Goal: Communication & Community: Answer question/provide support

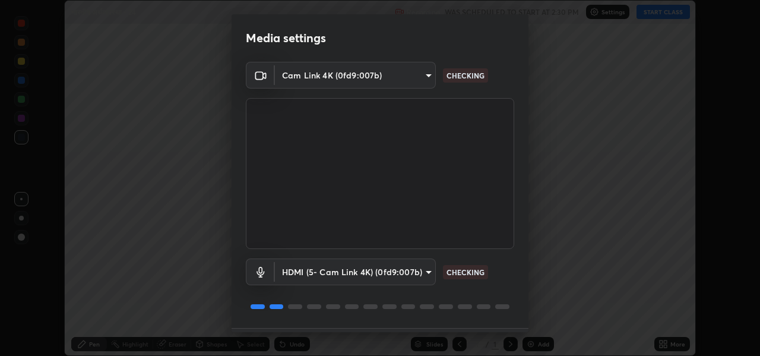
scroll to position [34, 0]
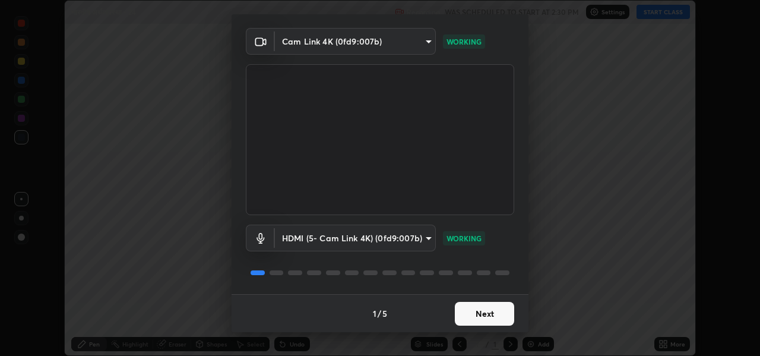
click at [491, 312] on button "Next" at bounding box center [484, 314] width 59 height 24
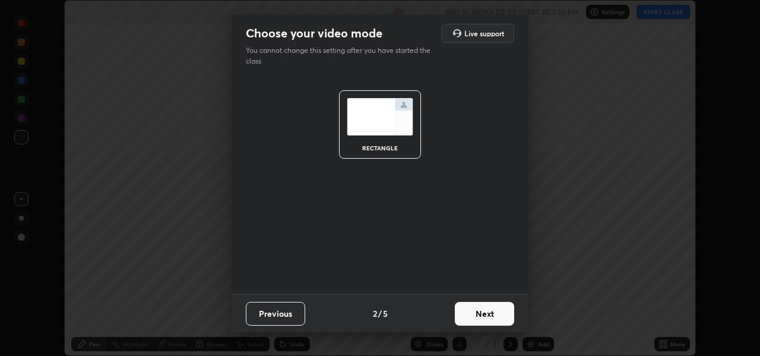
click at [494, 315] on button "Next" at bounding box center [484, 314] width 59 height 24
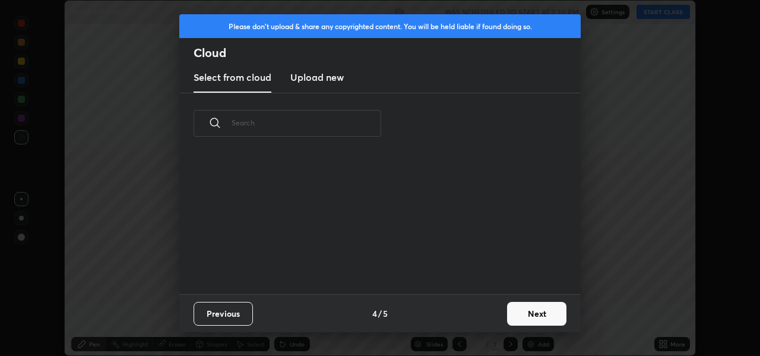
click at [544, 322] on button "Next" at bounding box center [536, 314] width 59 height 24
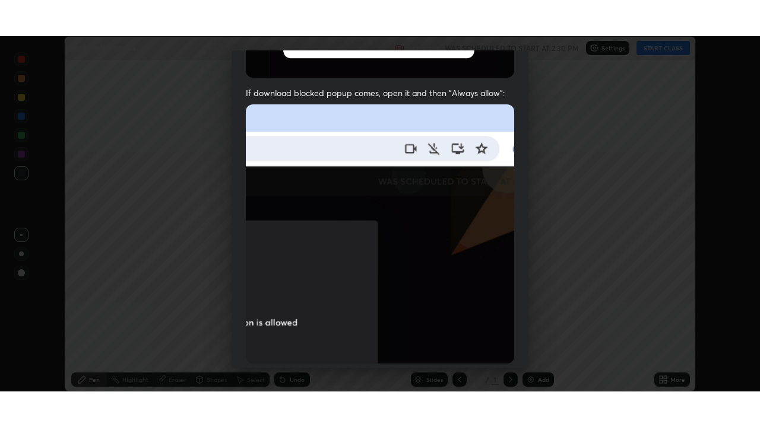
scroll to position [276, 0]
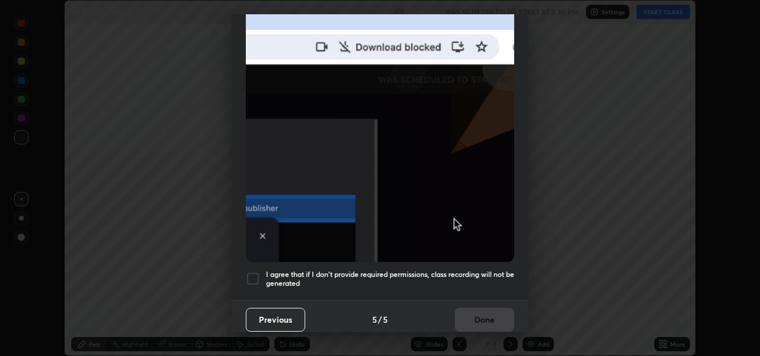
click at [253, 272] on div at bounding box center [253, 278] width 14 height 14
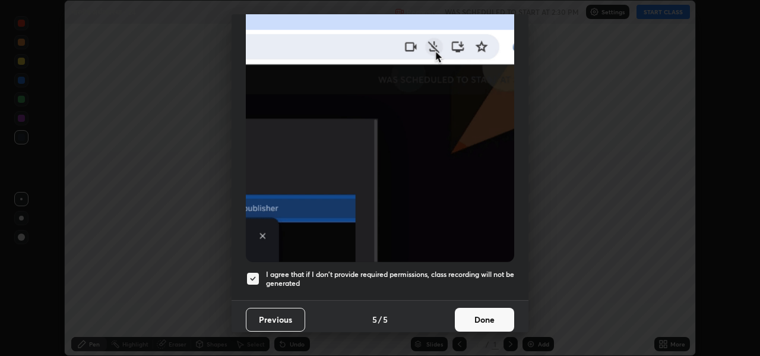
click at [483, 312] on button "Done" at bounding box center [484, 319] width 59 height 24
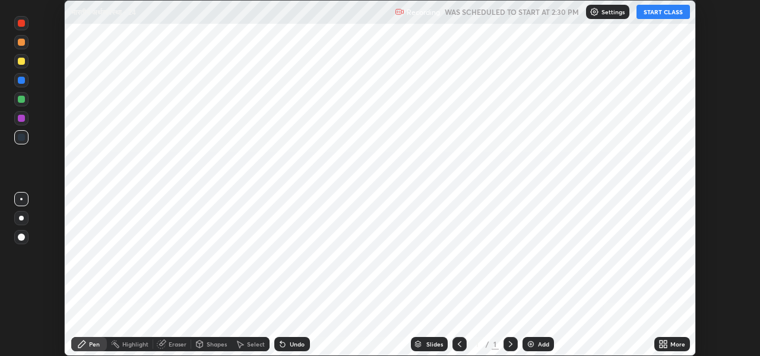
click at [545, 341] on div "Add" at bounding box center [543, 344] width 11 height 6
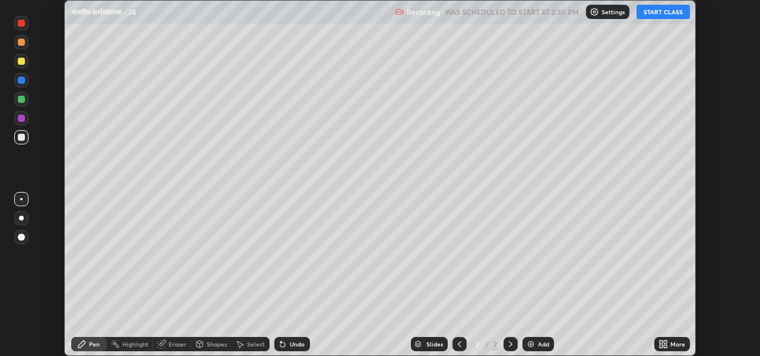
click at [676, 344] on div "More" at bounding box center [677, 344] width 15 height 6
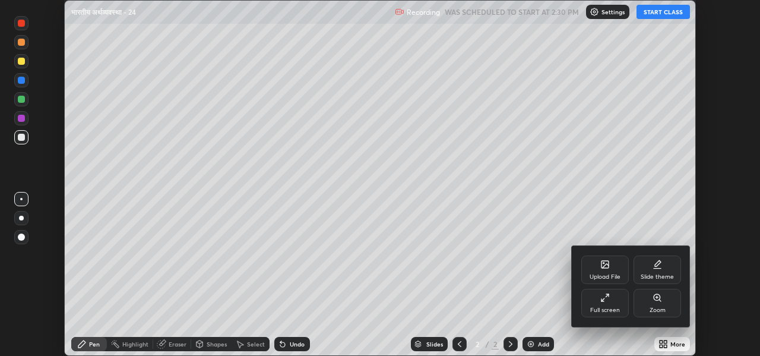
click at [602, 303] on div "Full screen" at bounding box center [604, 303] width 47 height 28
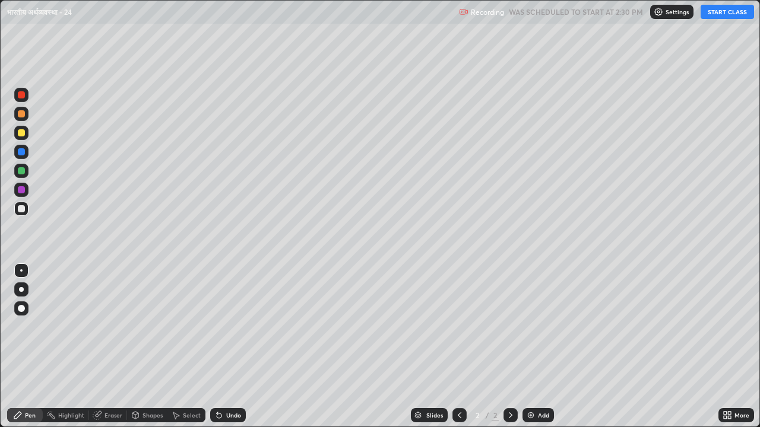
scroll to position [427, 760]
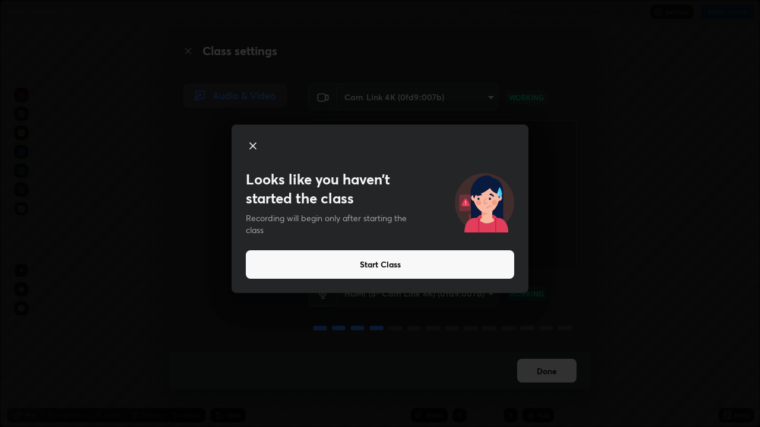
click at [372, 261] on button "Start Class" at bounding box center [380, 265] width 268 height 28
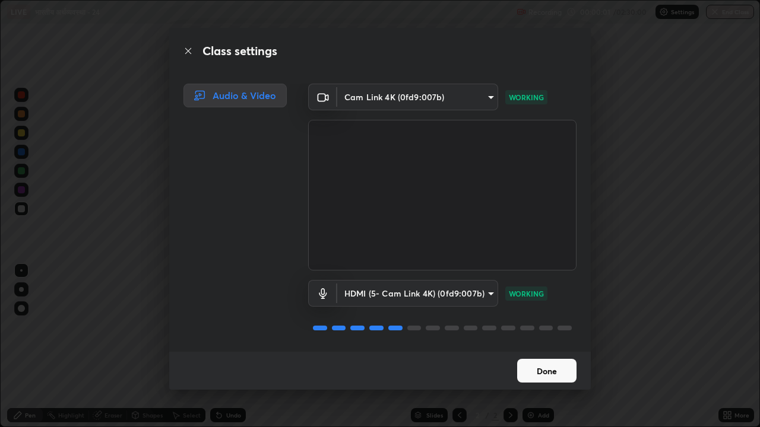
click at [533, 355] on button "Done" at bounding box center [546, 371] width 59 height 24
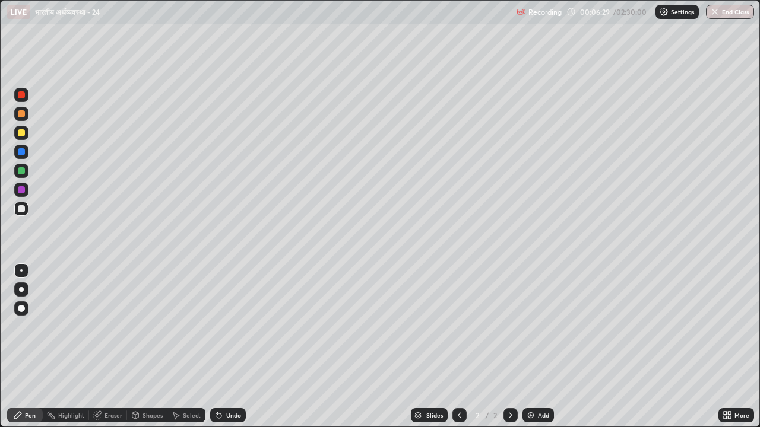
click at [21, 134] on div at bounding box center [21, 132] width 7 height 7
click at [20, 210] on div at bounding box center [21, 208] width 7 height 7
click at [17, 132] on div at bounding box center [21, 133] width 14 height 14
click at [19, 210] on div at bounding box center [21, 208] width 7 height 7
click at [226, 355] on div "Undo" at bounding box center [233, 416] width 15 height 6
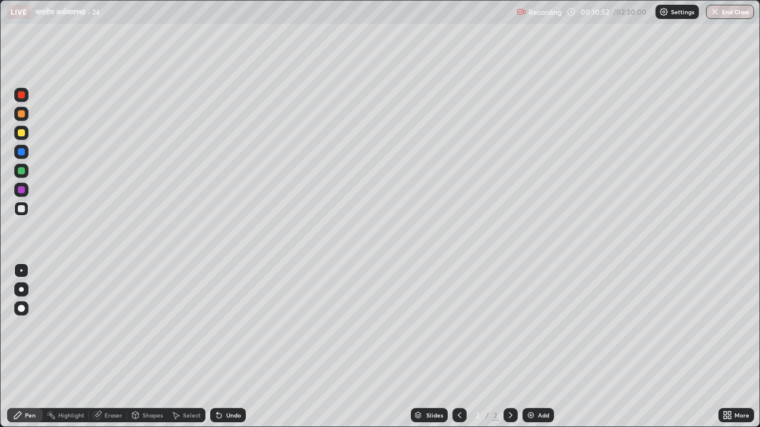
click at [228, 355] on div "Undo" at bounding box center [228, 415] width 36 height 14
click at [226, 355] on div "Undo" at bounding box center [225, 416] width 40 height 24
click at [23, 134] on div at bounding box center [21, 132] width 7 height 7
click at [20, 191] on div at bounding box center [21, 189] width 7 height 7
click at [24, 97] on div at bounding box center [21, 94] width 7 height 7
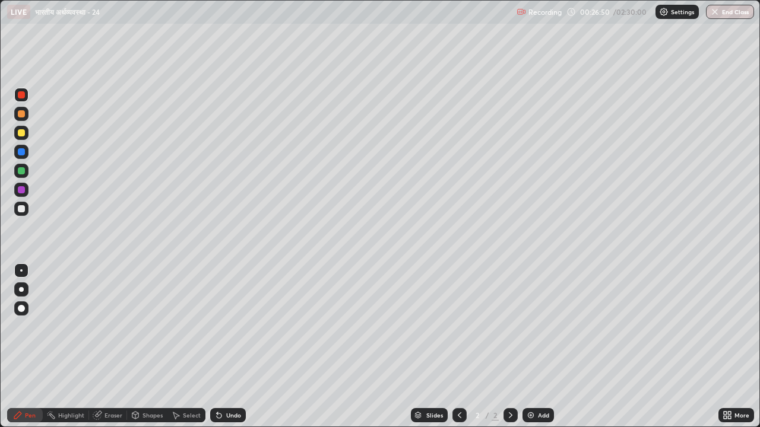
click at [527, 355] on img at bounding box center [530, 415] width 9 height 9
click at [21, 208] on div at bounding box center [21, 208] width 7 height 7
click at [527, 355] on img at bounding box center [530, 415] width 9 height 9
click at [226, 355] on div "Undo" at bounding box center [233, 416] width 15 height 6
click at [227, 355] on div "Undo" at bounding box center [233, 416] width 15 height 6
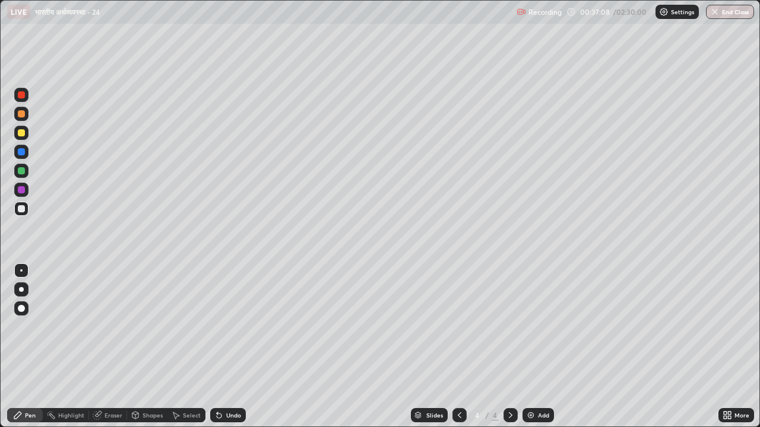
click at [232, 355] on div "Undo" at bounding box center [233, 416] width 15 height 6
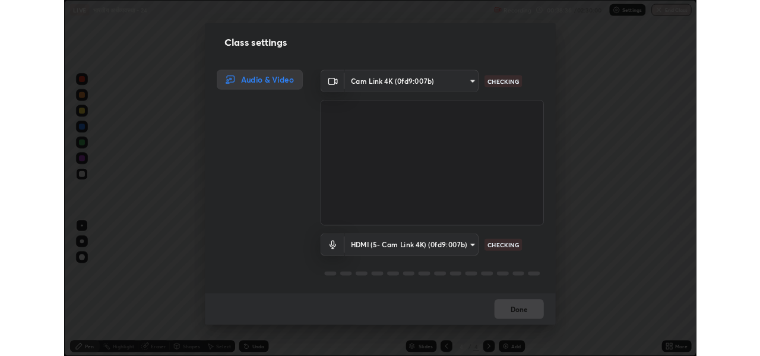
scroll to position [1, 0]
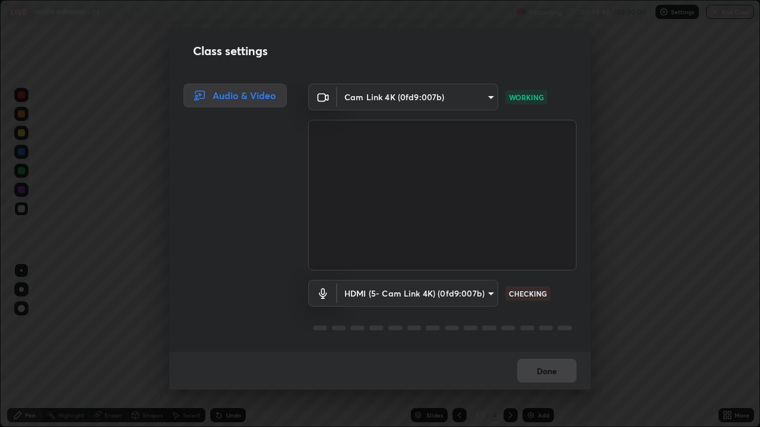
click at [546, 355] on div "Done" at bounding box center [379, 371] width 421 height 38
click at [543, 355] on div "Done" at bounding box center [379, 371] width 421 height 38
click at [489, 296] on body "Erase all LIVE भारतीय अर्थव्यवस्था - 24 Recording 00:38:49 / 02:30:00 Settings …" at bounding box center [380, 213] width 760 height 427
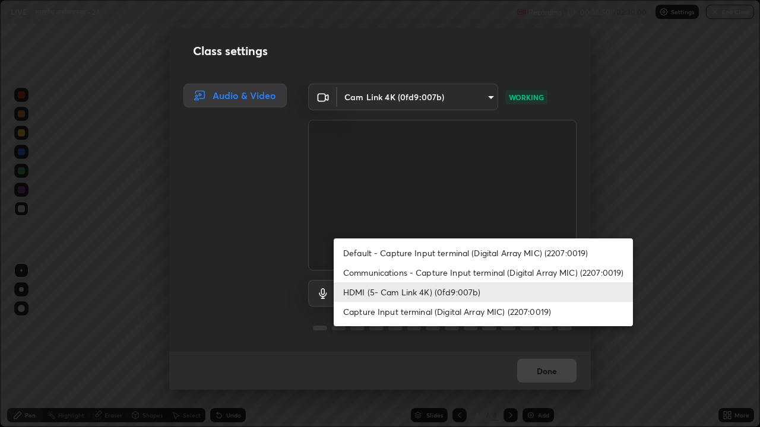
click at [414, 276] on li "Communications - Capture Input terminal (Digital Array MIC) (2207:0019)" at bounding box center [483, 273] width 299 height 20
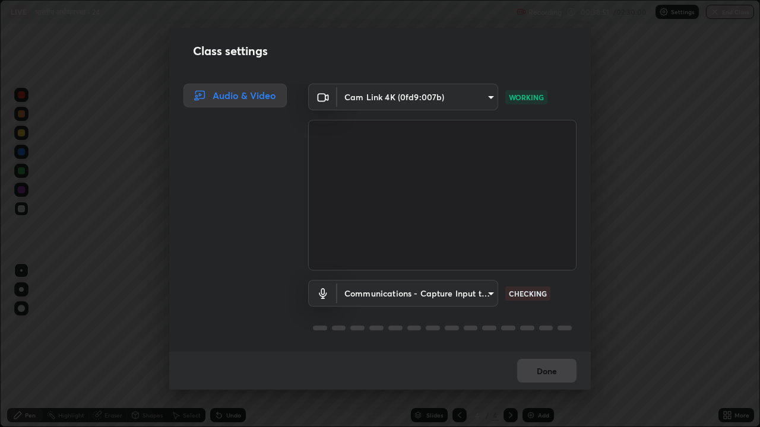
click at [483, 292] on body "Erase all LIVE भारतीय अर्थव्यवस्था - 24 Recording 00:38:51 / 02:30:00 Settings …" at bounding box center [380, 213] width 760 height 427
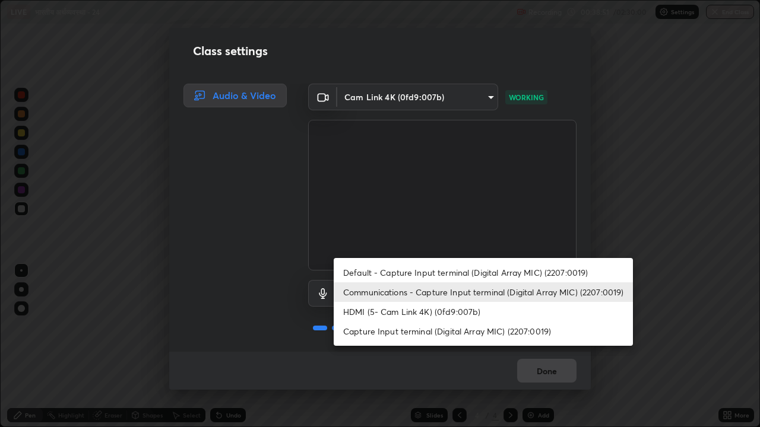
click at [412, 312] on li "HDMI (5- Cam Link 4K) (0fd9:007b)" at bounding box center [483, 312] width 299 height 20
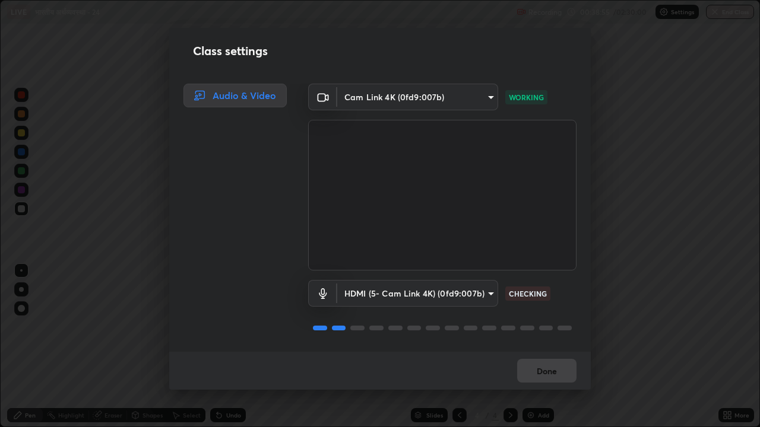
click at [615, 355] on div "Class settings Audio & Video Cam Link 4K (0fd9:007b) 928b2308cd1d415e40c96ef592…" at bounding box center [380, 213] width 760 height 427
click at [458, 288] on body "Erase all LIVE भारतीय अर्थव्यवस्था - 24 Not Recording Recording has stopped Ple…" at bounding box center [380, 213] width 760 height 427
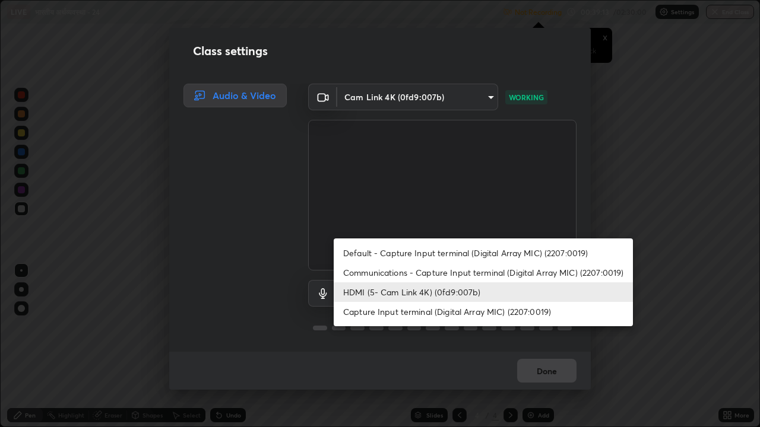
click at [419, 290] on li "HDMI (5- Cam Link 4K) (0fd9:007b)" at bounding box center [483, 293] width 299 height 20
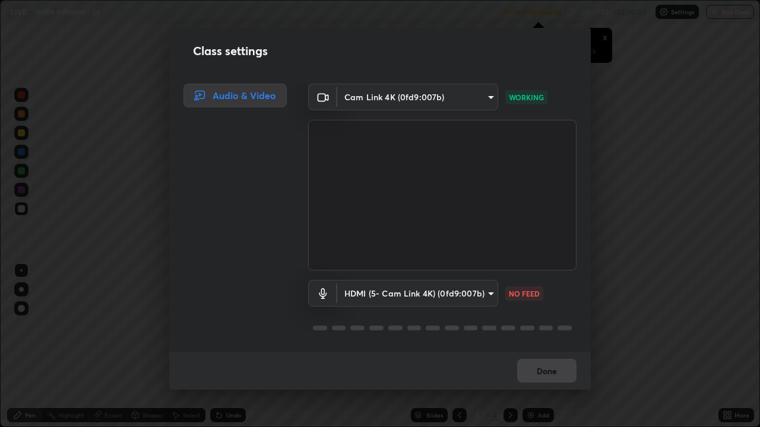
click at [468, 293] on body "Erase all LIVE भारतीय अर्थव्यवस्था - 24 Not Recording Recording has stopped Ple…" at bounding box center [380, 213] width 760 height 427
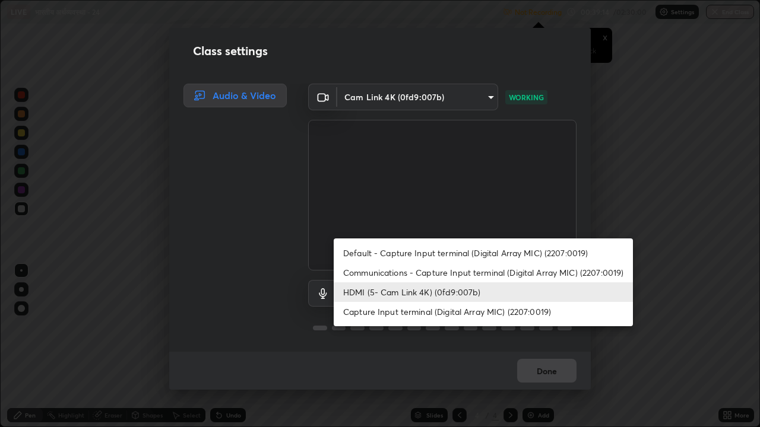
click at [423, 272] on li "Communications - Capture Input terminal (Digital Array MIC) (2207:0019)" at bounding box center [483, 273] width 299 height 20
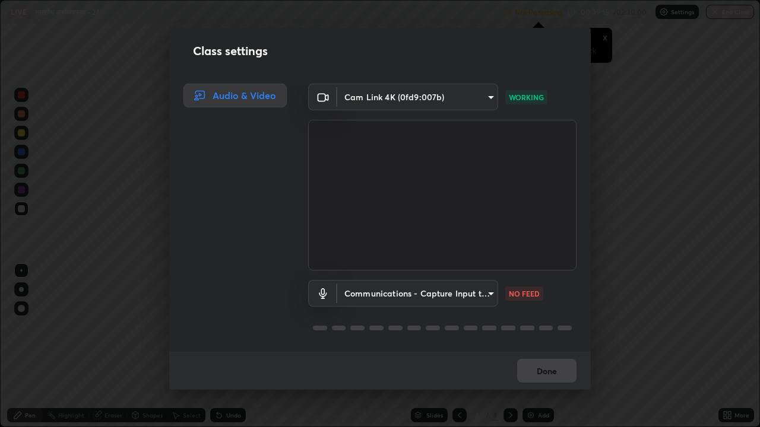
click at [487, 290] on body "Erase all LIVE भारतीय अर्थव्यवस्था - 24 Not Recording Recording has stopped Ple…" at bounding box center [380, 213] width 760 height 427
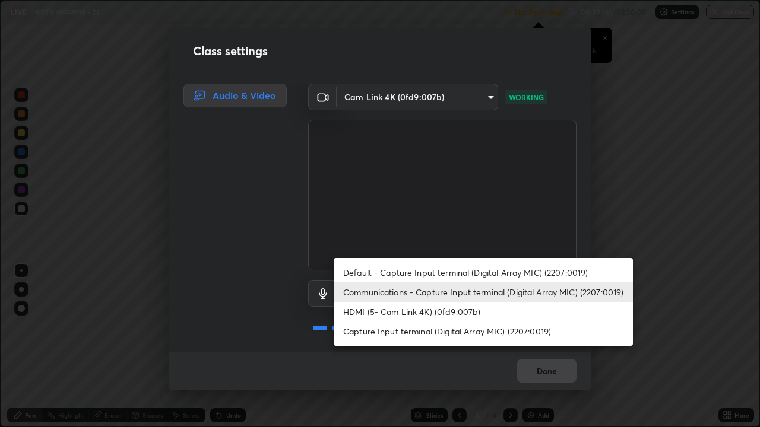
click at [421, 314] on li "HDMI (5- Cam Link 4K) (0fd9:007b)" at bounding box center [483, 312] width 299 height 20
type input "e9e4c1dad6a2be7123d6c1d91e102dbdb25476640557d7f5e63012274a6eb8d8"
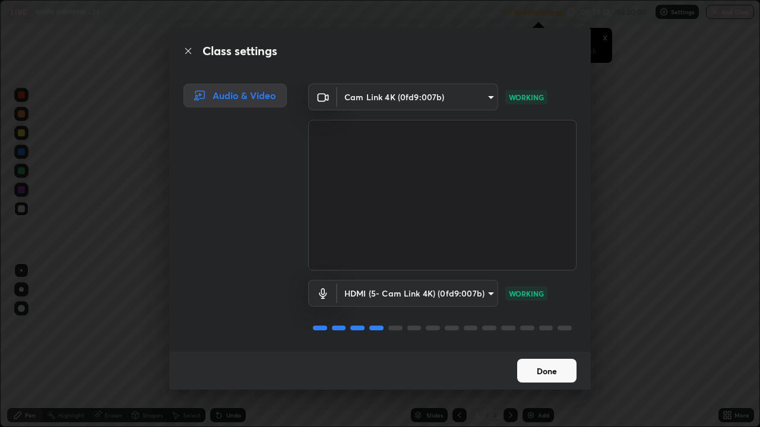
click at [559, 355] on button "Done" at bounding box center [546, 371] width 59 height 24
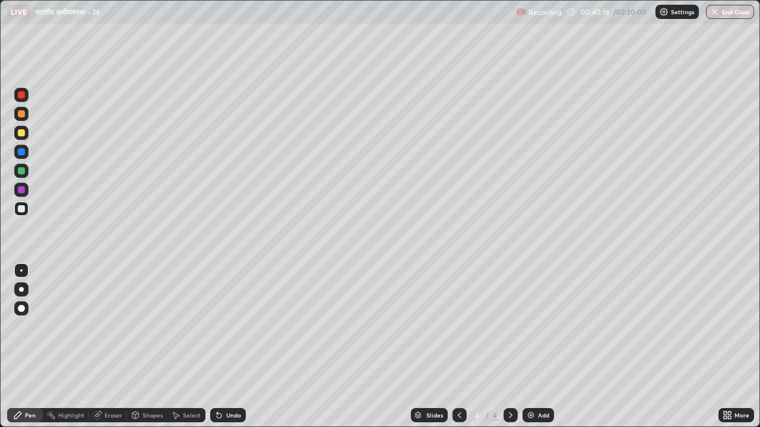
click at [530, 355] on img at bounding box center [530, 415] width 9 height 9
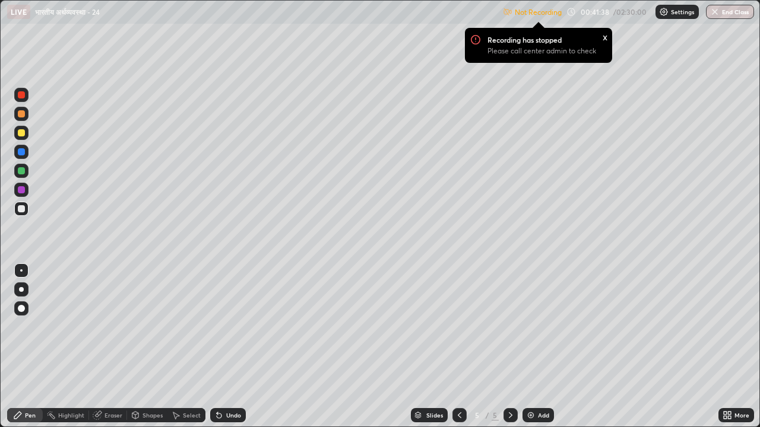
click at [605, 37] on div "x" at bounding box center [605, 36] width 5 height 12
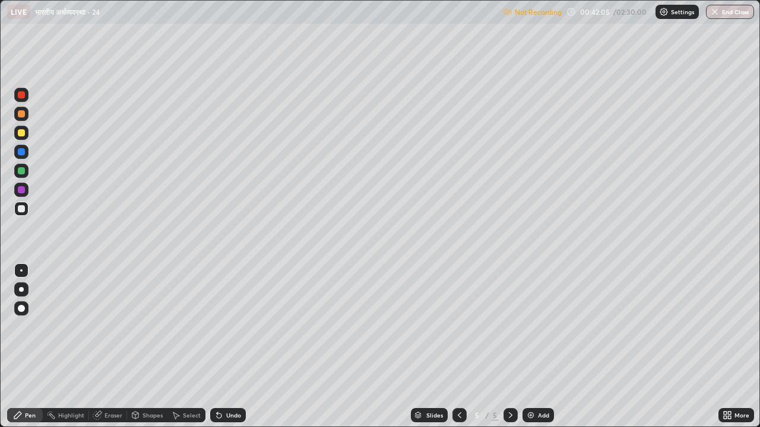
click at [505, 15] on img at bounding box center [507, 11] width 9 height 9
click at [506, 14] on img at bounding box center [507, 11] width 9 height 9
click at [729, 355] on icon at bounding box center [729, 413] width 3 height 3
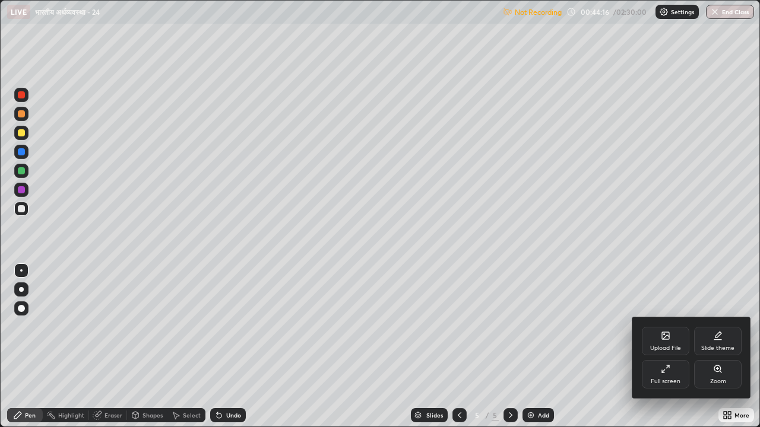
click at [673, 355] on div "Full screen" at bounding box center [666, 382] width 30 height 6
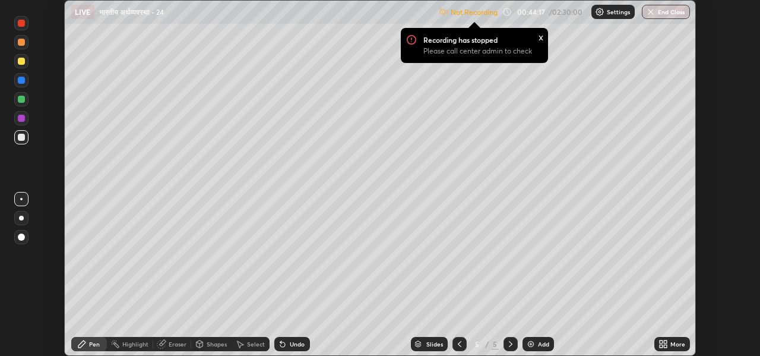
scroll to position [59007, 58602]
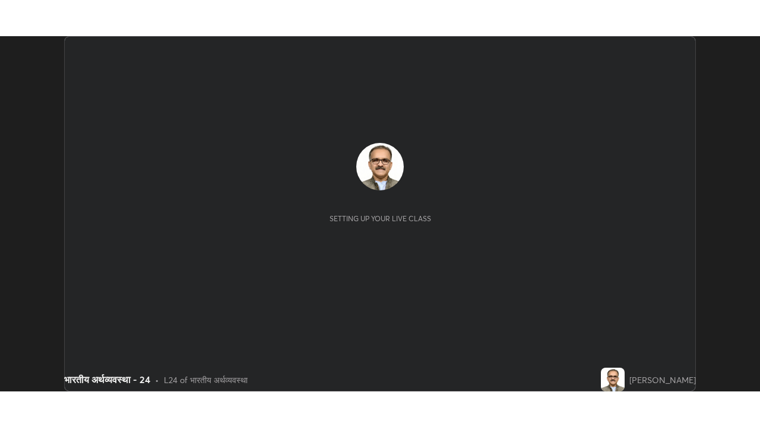
scroll to position [356, 760]
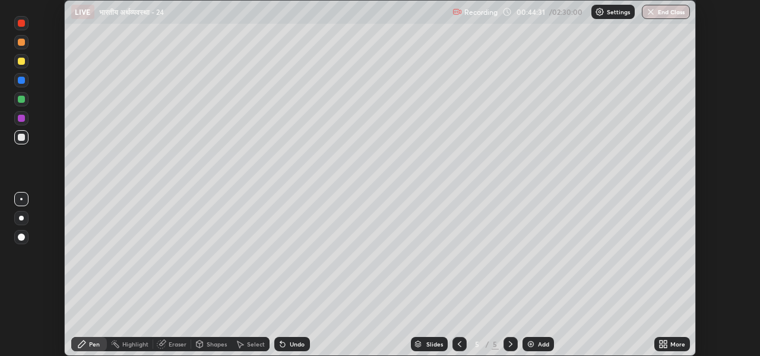
click at [674, 344] on div "More" at bounding box center [677, 344] width 15 height 6
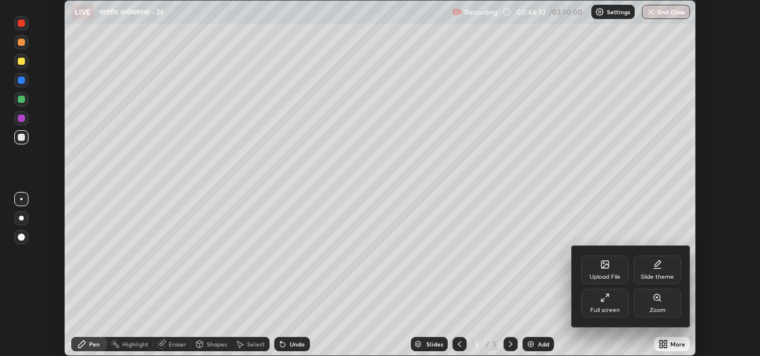
click at [600, 310] on div "Full screen" at bounding box center [605, 310] width 30 height 6
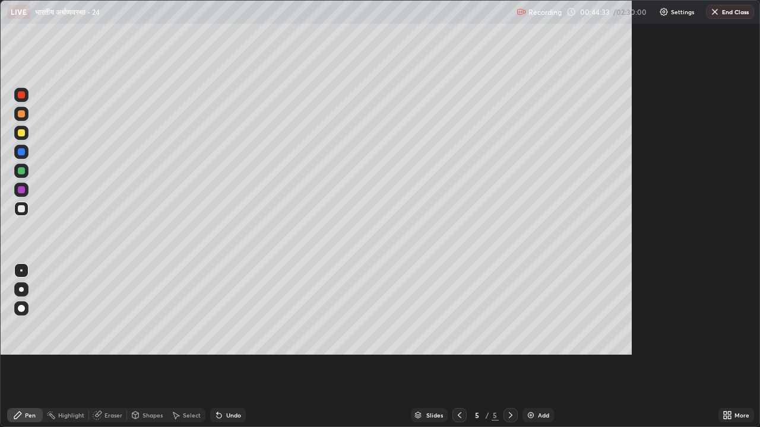
scroll to position [427, 760]
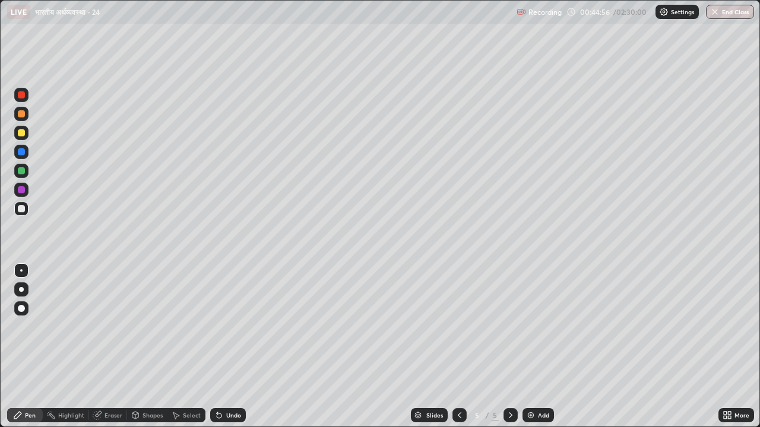
click at [459, 355] on icon at bounding box center [459, 415] width 9 height 9
click at [508, 355] on icon at bounding box center [510, 415] width 9 height 9
click at [526, 355] on img at bounding box center [530, 415] width 9 height 9
click at [107, 355] on div "Eraser" at bounding box center [108, 415] width 38 height 14
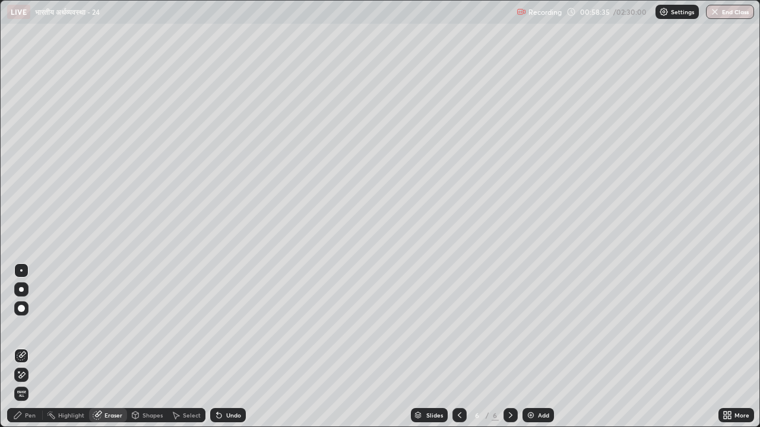
click at [30, 355] on div "Pen" at bounding box center [25, 415] width 36 height 14
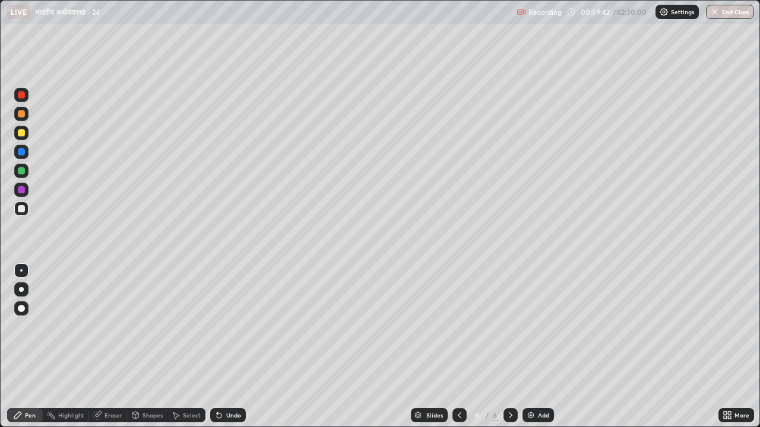
click at [231, 355] on div "Undo" at bounding box center [233, 416] width 15 height 6
click at [458, 355] on icon at bounding box center [459, 415] width 9 height 9
click at [457, 355] on icon at bounding box center [459, 415] width 9 height 9
click at [508, 355] on icon at bounding box center [510, 415] width 9 height 9
click at [507, 355] on icon at bounding box center [510, 415] width 9 height 9
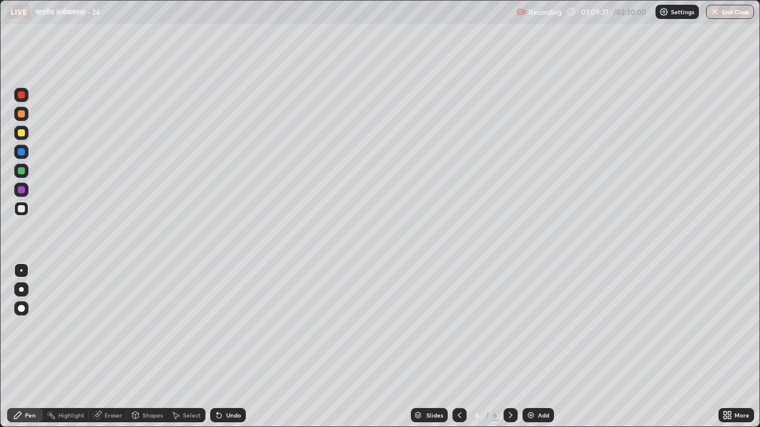
click at [456, 355] on icon at bounding box center [459, 415] width 9 height 9
click at [458, 355] on icon at bounding box center [459, 415] width 9 height 9
click at [511, 355] on icon at bounding box center [510, 415] width 9 height 9
click at [509, 355] on icon at bounding box center [510, 415] width 9 height 9
click at [503, 355] on div at bounding box center [510, 415] width 14 height 14
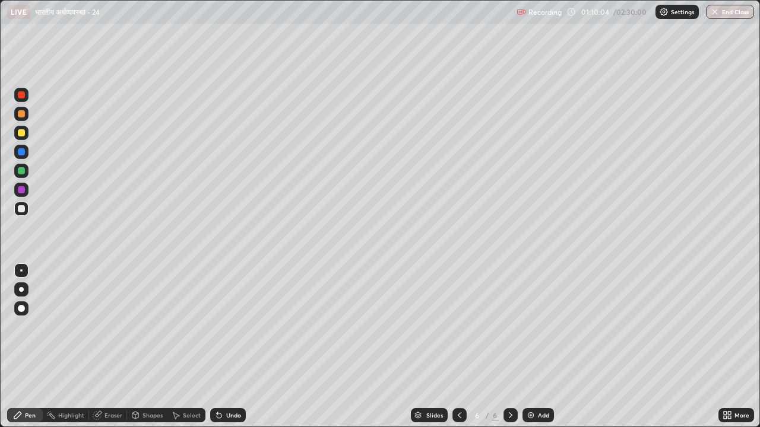
click at [529, 355] on img at bounding box center [530, 415] width 9 height 9
click at [230, 355] on div "Undo" at bounding box center [233, 416] width 15 height 6
click at [234, 355] on div "Undo" at bounding box center [233, 416] width 15 height 6
click at [234, 355] on div "Undo" at bounding box center [228, 415] width 36 height 14
click at [21, 135] on div at bounding box center [21, 132] width 7 height 7
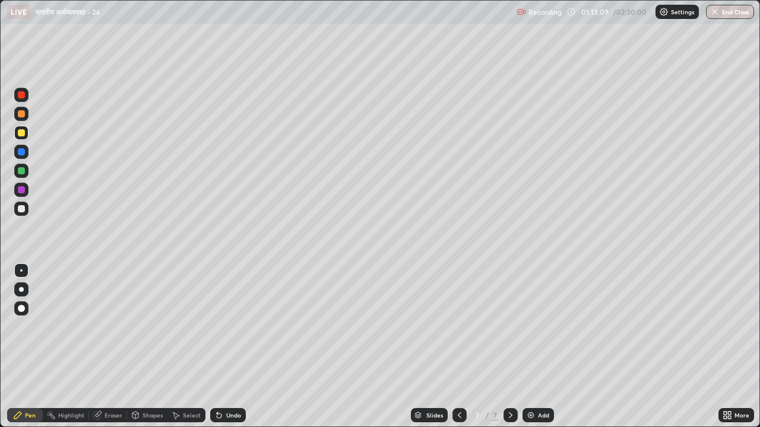
click at [21, 191] on div at bounding box center [21, 189] width 7 height 7
click at [459, 355] on icon at bounding box center [460, 416] width 4 height 6
click at [456, 355] on icon at bounding box center [459, 415] width 9 height 9
click at [458, 355] on icon at bounding box center [459, 415] width 9 height 9
click at [457, 355] on icon at bounding box center [459, 415] width 9 height 9
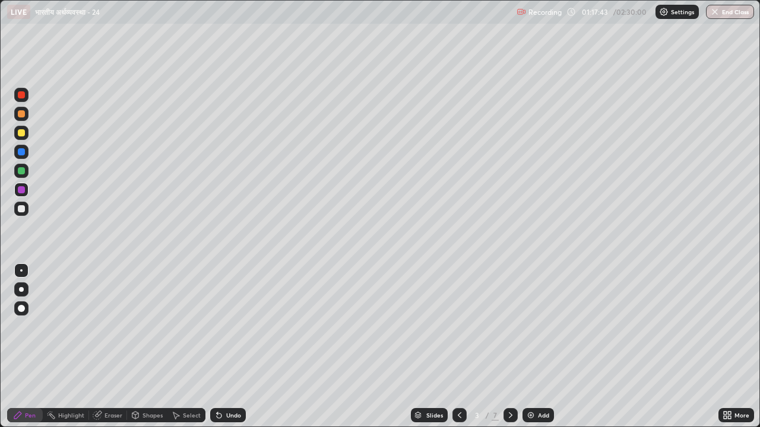
click at [458, 355] on icon at bounding box center [459, 415] width 9 height 9
click at [506, 355] on icon at bounding box center [510, 415] width 9 height 9
click at [508, 355] on icon at bounding box center [510, 415] width 9 height 9
click at [509, 355] on icon at bounding box center [510, 415] width 9 height 9
click at [508, 355] on icon at bounding box center [510, 415] width 9 height 9
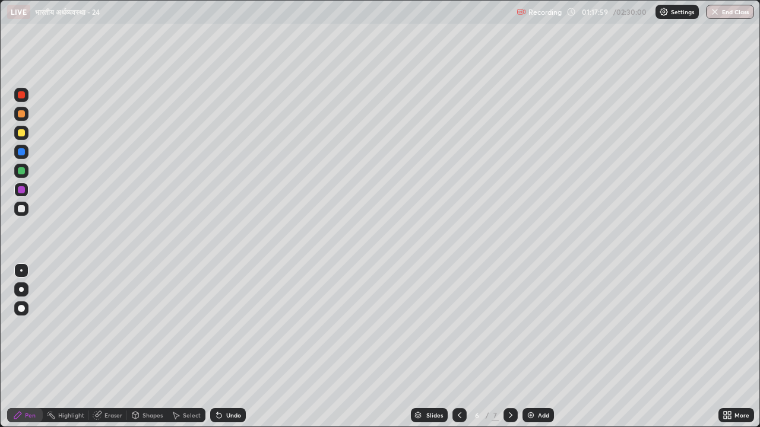
click at [508, 355] on icon at bounding box center [510, 415] width 9 height 9
click at [528, 355] on img at bounding box center [530, 415] width 9 height 9
click at [21, 210] on div at bounding box center [21, 208] width 7 height 7
click at [456, 355] on icon at bounding box center [459, 415] width 9 height 9
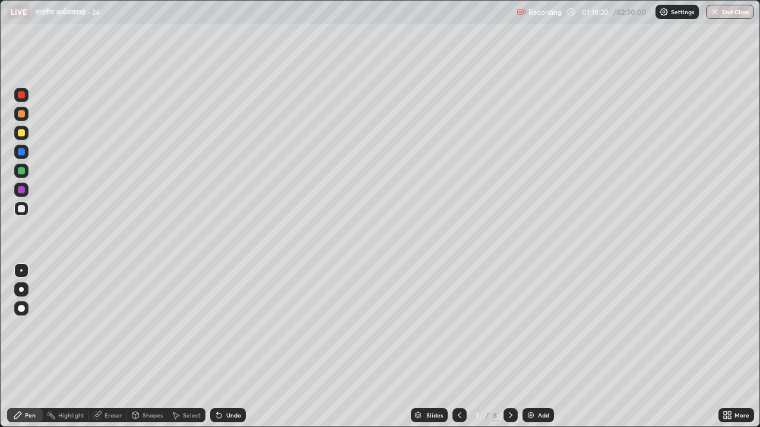
click at [456, 355] on icon at bounding box center [459, 415] width 9 height 9
click at [457, 355] on icon at bounding box center [459, 415] width 9 height 9
click at [458, 355] on icon at bounding box center [459, 415] width 9 height 9
click at [511, 355] on icon at bounding box center [510, 415] width 9 height 9
click at [508, 355] on icon at bounding box center [510, 415] width 9 height 9
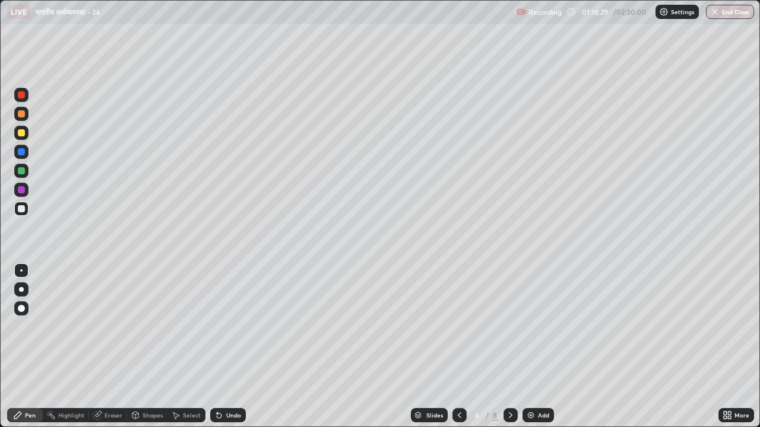
click at [508, 355] on icon at bounding box center [510, 415] width 9 height 9
click at [221, 355] on icon at bounding box center [218, 415] width 9 height 9
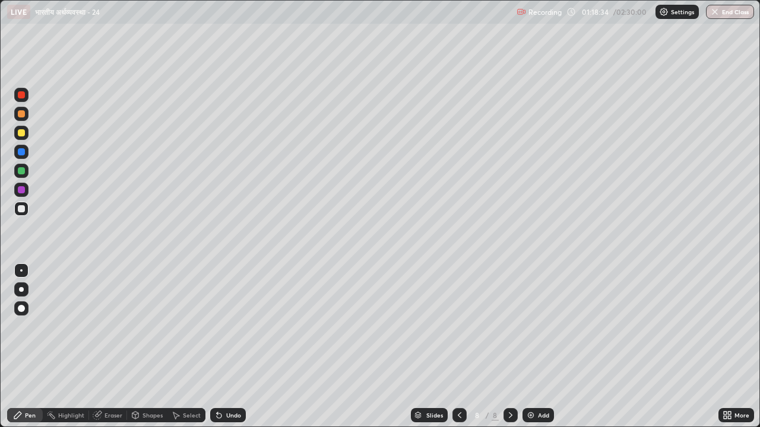
click at [227, 355] on div "Undo" at bounding box center [233, 416] width 15 height 6
click at [21, 189] on div at bounding box center [21, 189] width 7 height 7
click at [21, 210] on div at bounding box center [21, 208] width 7 height 7
click at [530, 355] on img at bounding box center [530, 415] width 9 height 9
click at [221, 355] on icon at bounding box center [218, 415] width 9 height 9
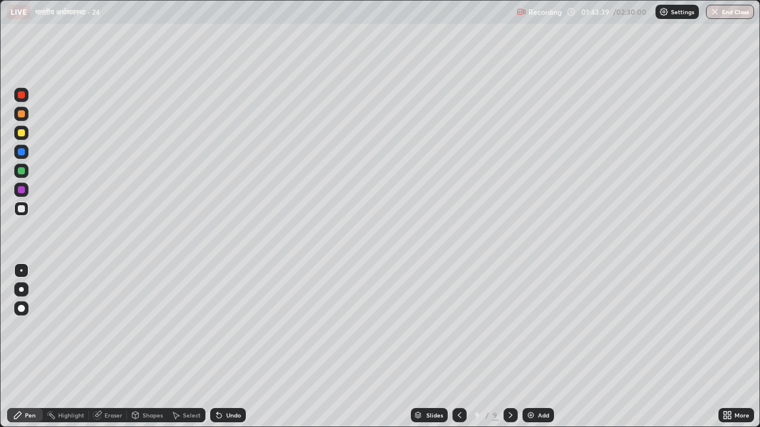
click at [226, 355] on div "Undo" at bounding box center [233, 416] width 15 height 6
click at [232, 355] on div "Undo" at bounding box center [233, 416] width 15 height 6
click at [528, 355] on img at bounding box center [530, 415] width 9 height 9
click at [721, 16] on button "End Class" at bounding box center [730, 12] width 48 height 14
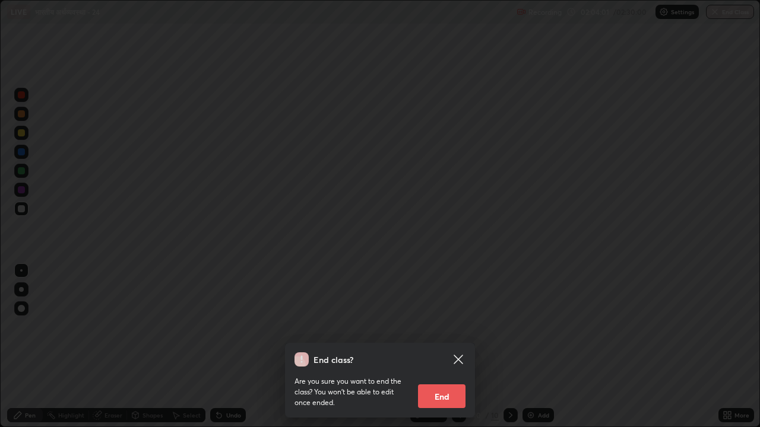
click at [439, 355] on button "End" at bounding box center [441, 397] width 47 height 24
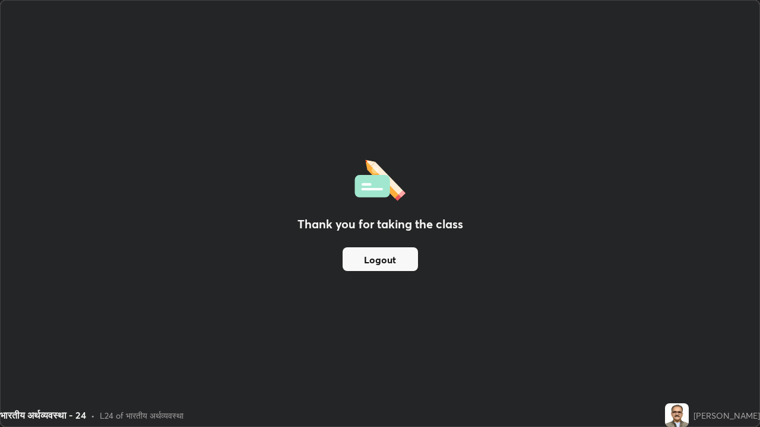
click at [400, 262] on button "Logout" at bounding box center [380, 260] width 75 height 24
click at [399, 262] on button "Logout" at bounding box center [380, 260] width 75 height 24
